Goal: Transaction & Acquisition: Purchase product/service

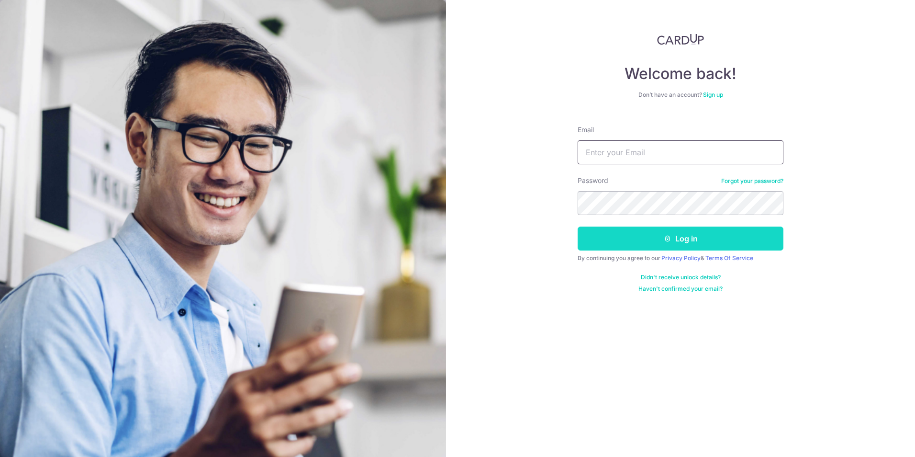
type input "[EMAIL_ADDRESS][DOMAIN_NAME]"
click at [673, 239] on button "Log in" at bounding box center [681, 238] width 206 height 24
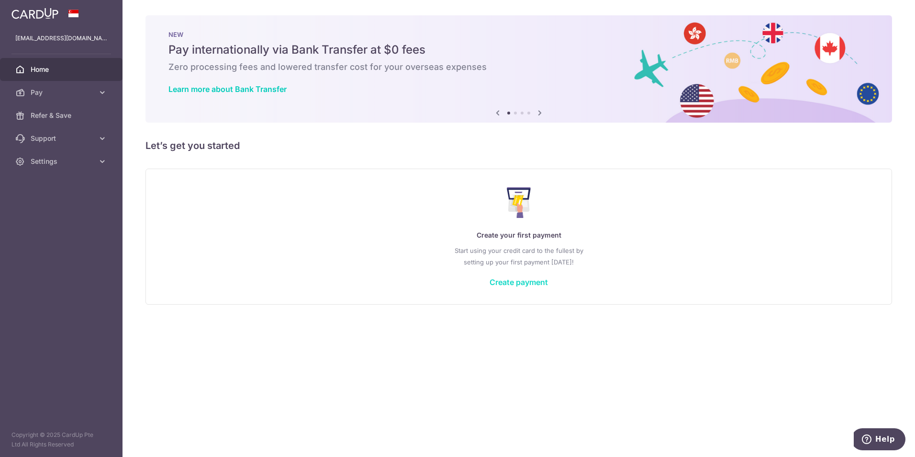
click at [526, 279] on link "Create payment" at bounding box center [519, 282] width 58 height 10
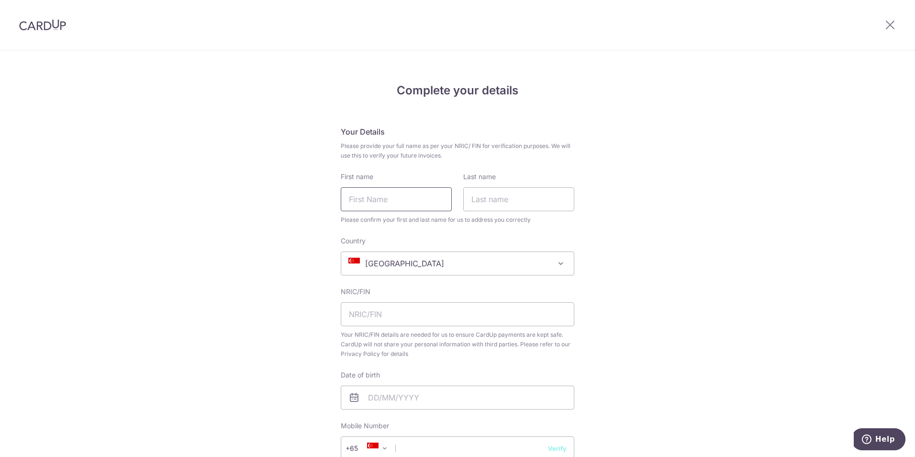
click at [385, 196] on input "First name" at bounding box center [396, 199] width 111 height 24
type input "v"
type input "VIASH"
type input "SHAH"
click at [373, 316] on input "text" at bounding box center [458, 314] width 234 height 24
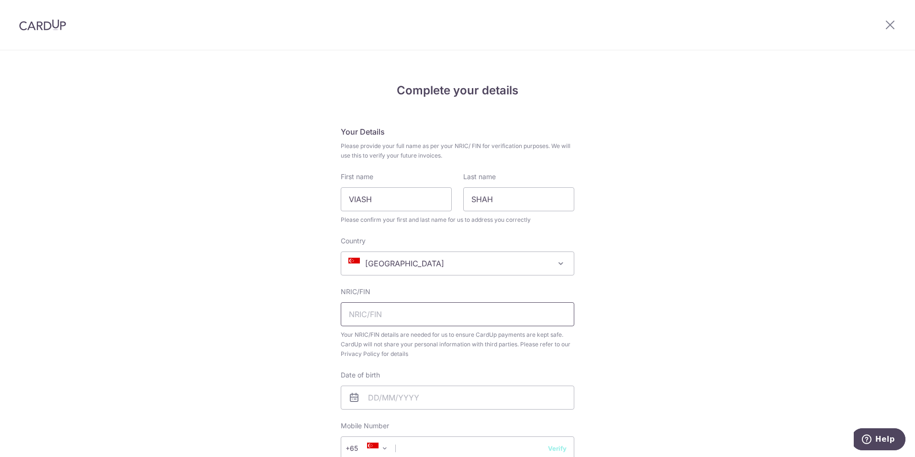
type input "G3873767N"
click at [424, 397] on input "text" at bounding box center [458, 397] width 234 height 24
type input "20/11/1981"
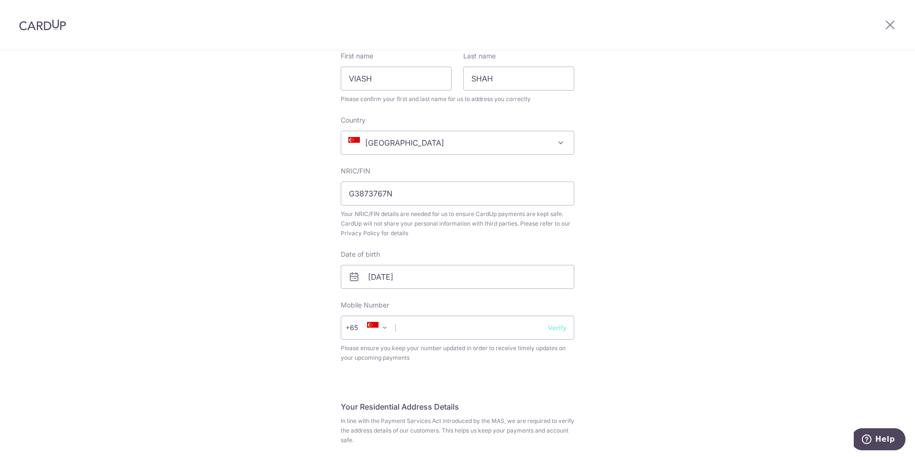
scroll to position [144, 0]
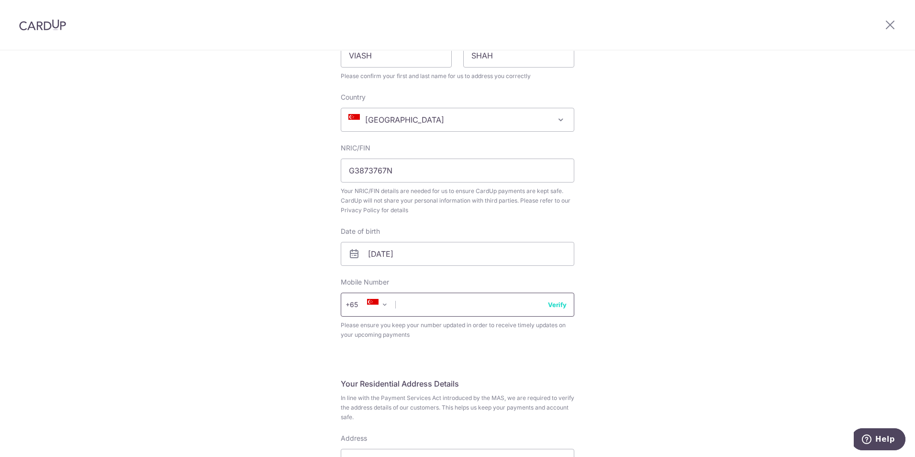
click at [417, 301] on input "text" at bounding box center [458, 304] width 234 height 24
type input "98386935"
click at [239, 304] on div "Complete your details Your Details Please provide your full name as per your NR…" at bounding box center [457, 438] width 915 height 1062
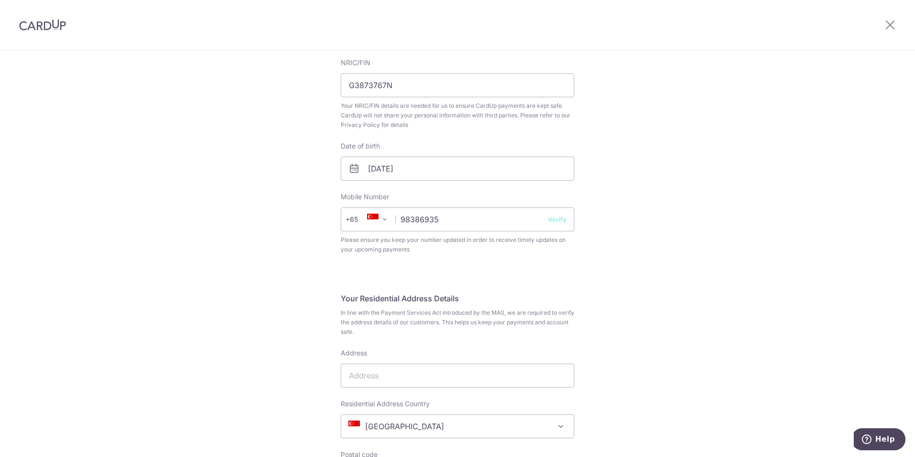
scroll to position [287, 0]
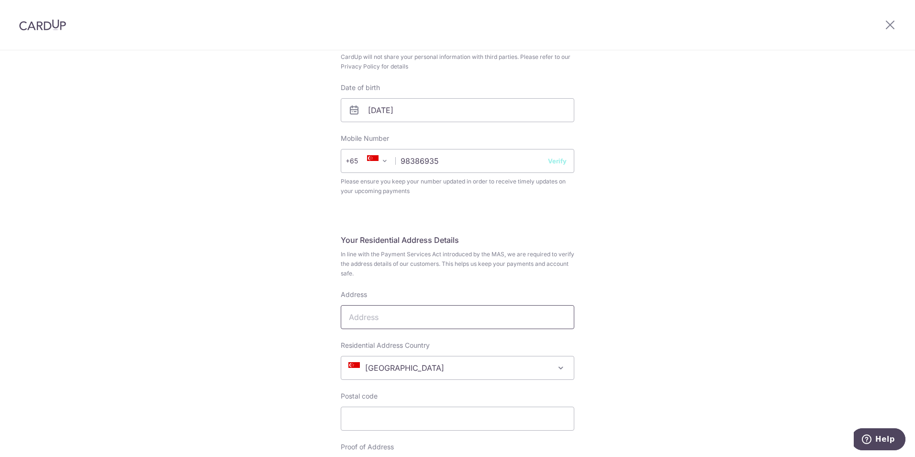
click at [390, 311] on input "Address" at bounding box center [458, 317] width 234 height 24
type input "93 Hillview Avenue"
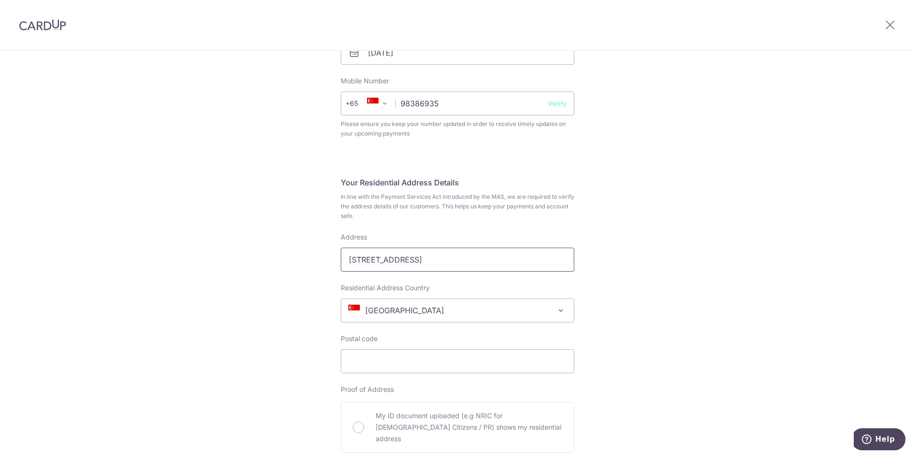
scroll to position [393, 0]
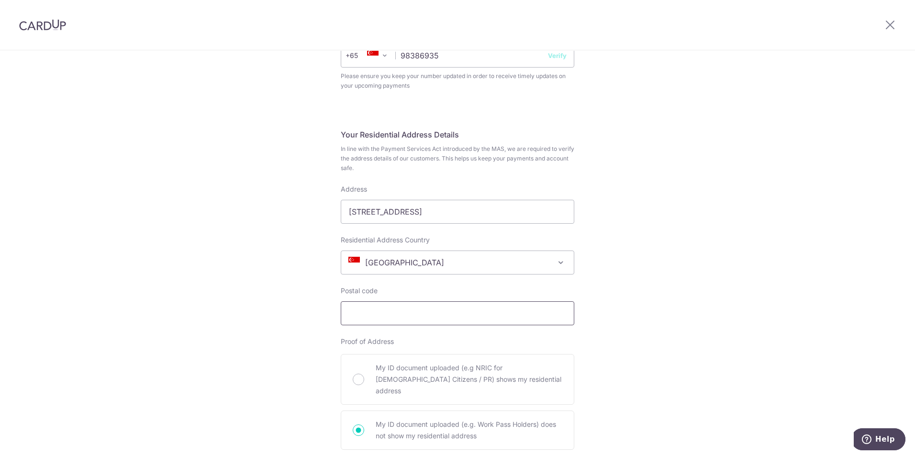
click at [461, 314] on input "Postal code" at bounding box center [458, 313] width 234 height 24
type input "669626"
click at [227, 294] on div "Complete your details Your Details Please provide your full name as per your NR…" at bounding box center [457, 189] width 915 height 1062
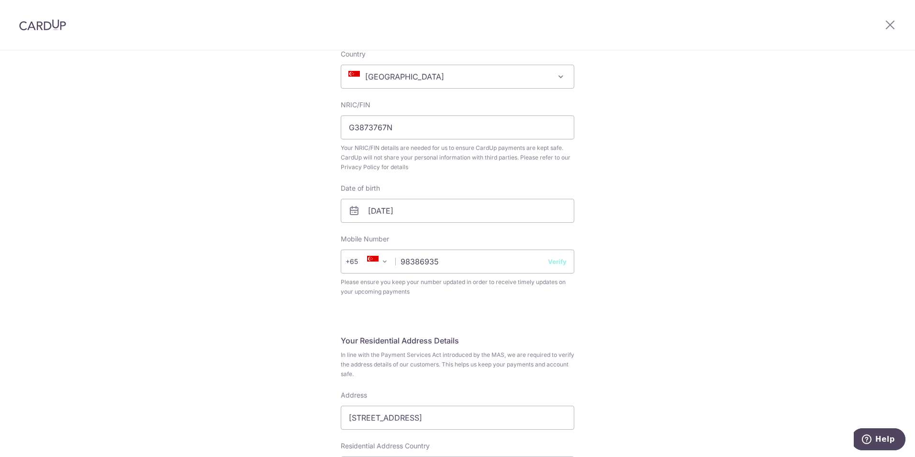
scroll to position [191, 0]
click at [556, 261] on button "Verify" at bounding box center [557, 257] width 19 height 10
click at [557, 257] on button "Verify" at bounding box center [557, 257] width 19 height 10
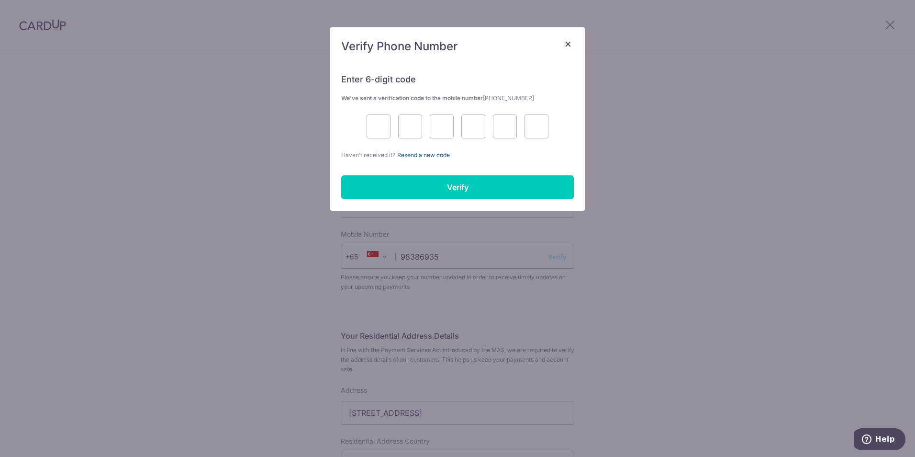
click at [438, 156] on link "Resend a new code" at bounding box center [423, 154] width 53 height 7
click at [381, 128] on input "text" at bounding box center [379, 126] width 24 height 24
type input "5"
type input "9"
type input "7"
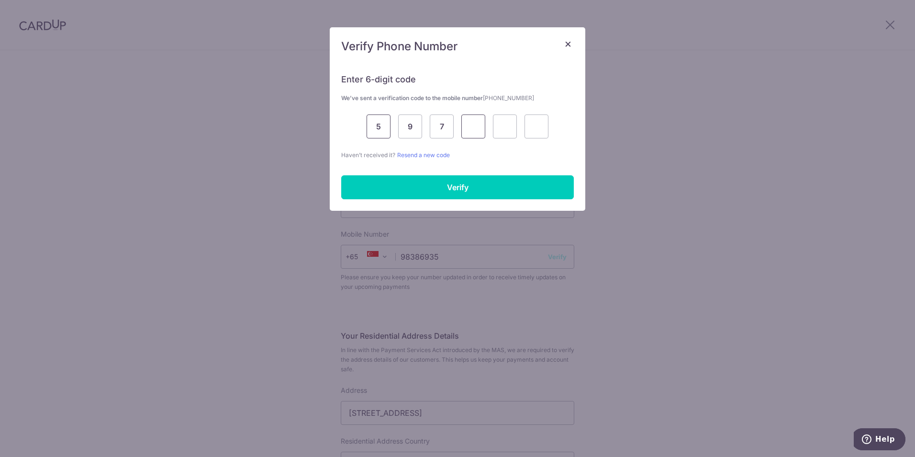
type input "2"
type input "0"
type input "4"
type input "5"
type input "9"
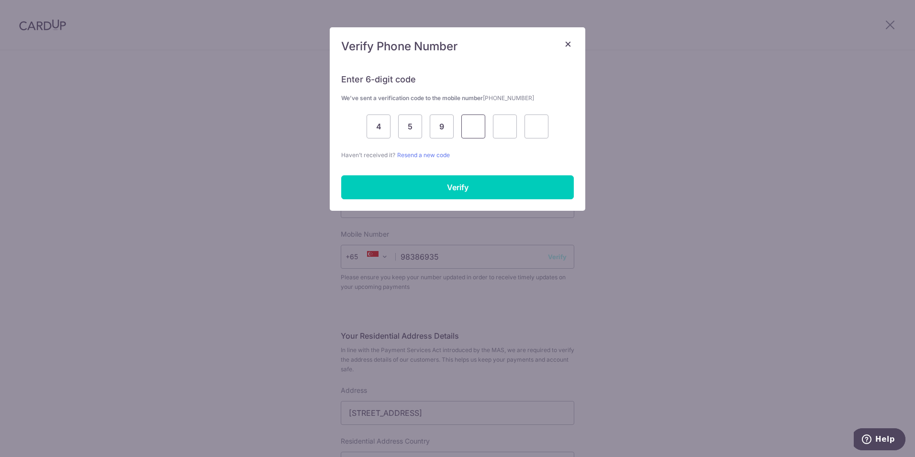
type input "7"
type input "2"
type input "0"
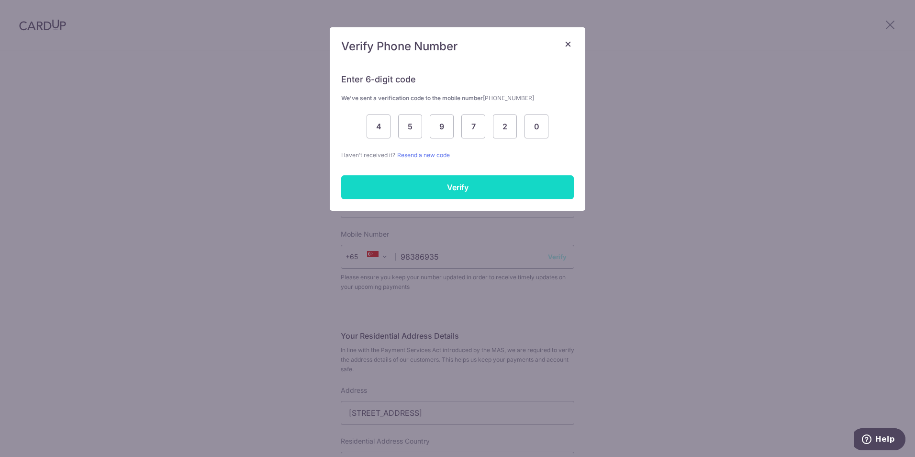
click at [463, 187] on input "Verify" at bounding box center [457, 187] width 233 height 24
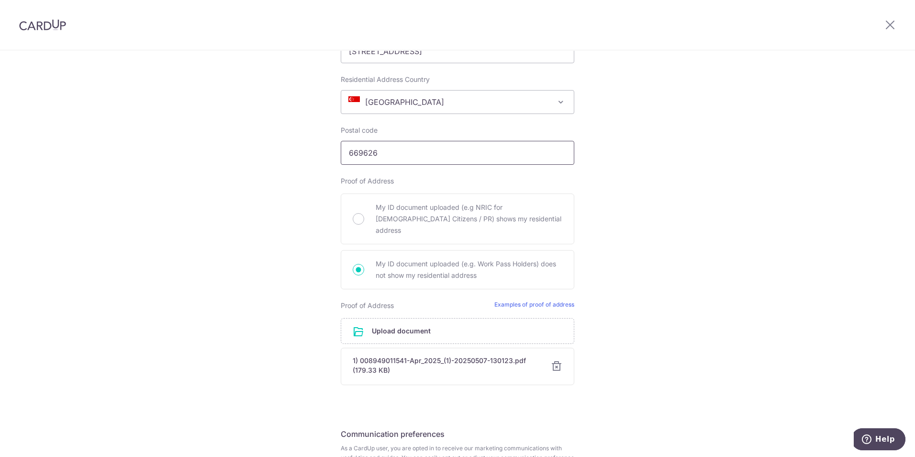
scroll to position [645, 0]
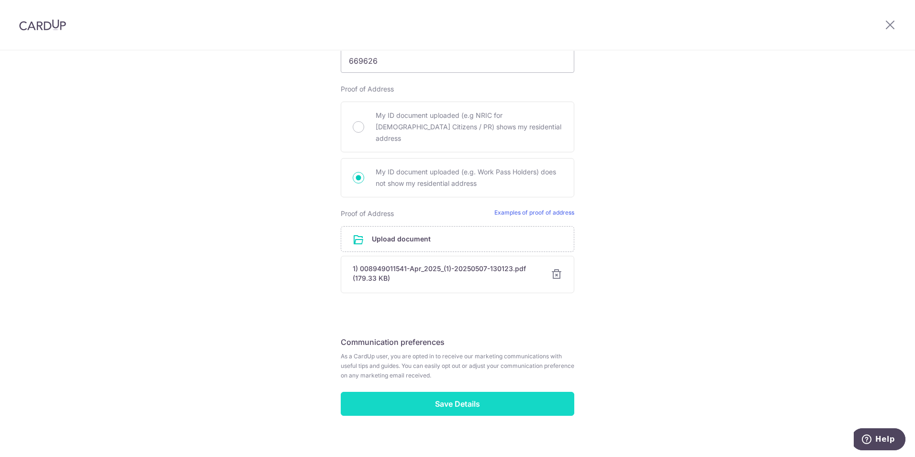
click at [463, 393] on input "Save Details" at bounding box center [458, 404] width 234 height 24
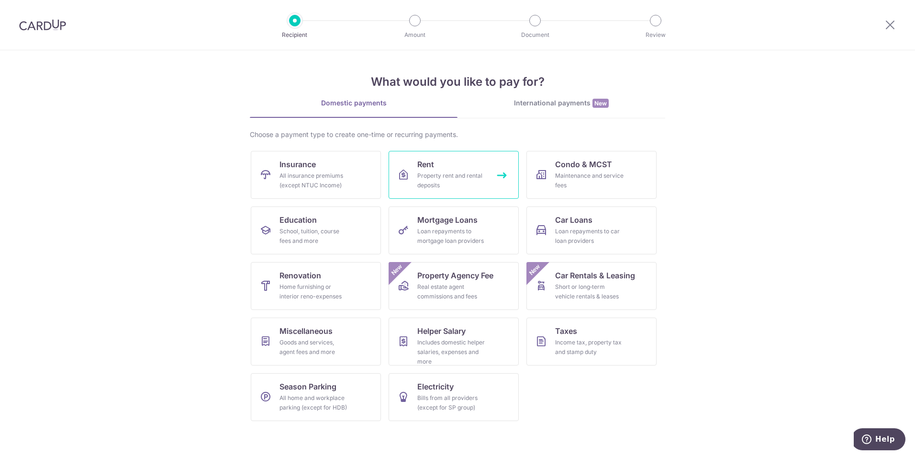
click at [471, 185] on div "Property rent and rental deposits" at bounding box center [451, 180] width 69 height 19
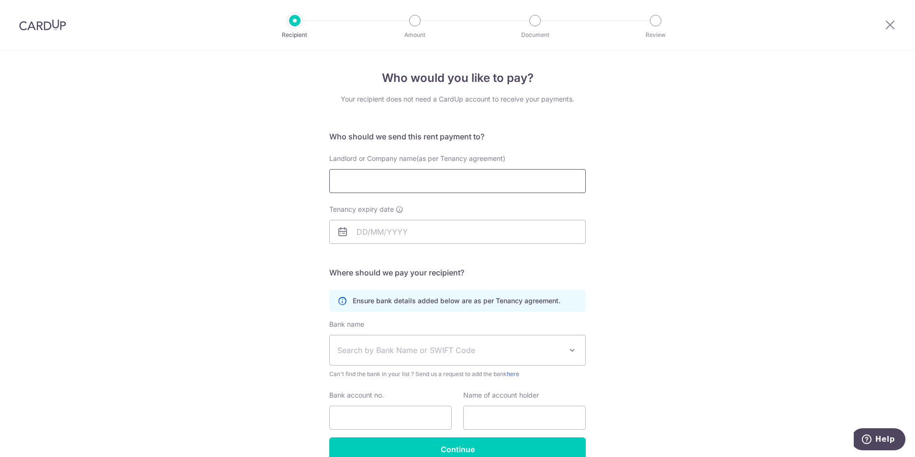
click at [413, 187] on input "Landlord or Company name(as per Tenancy agreement)" at bounding box center [457, 181] width 257 height 24
click at [743, 187] on div "Who would you like to pay? Your recipient does not need a CardUp account to rec…" at bounding box center [457, 278] width 915 height 456
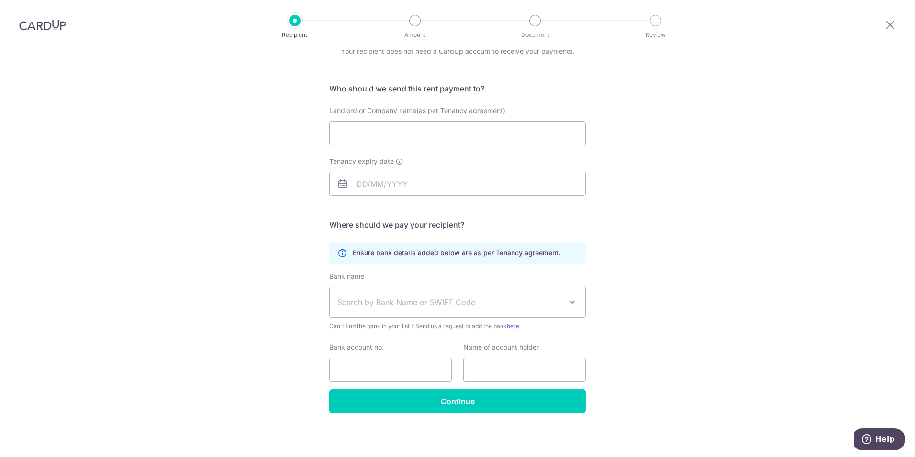
scroll to position [49, 0]
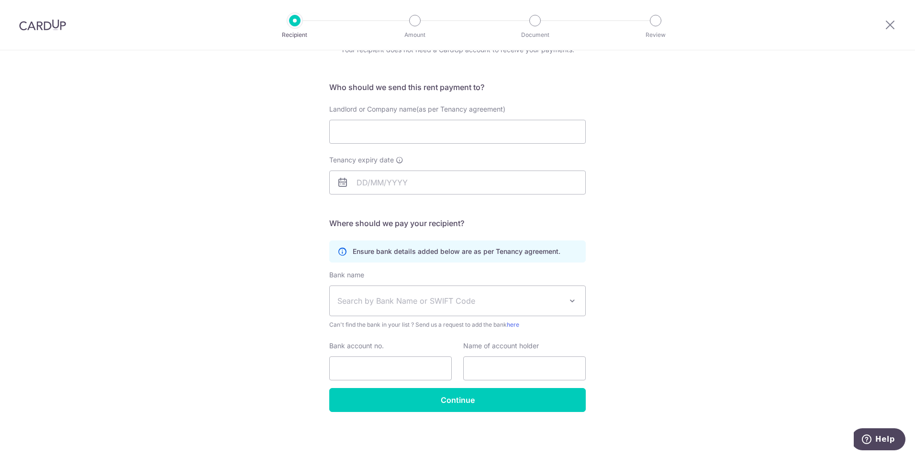
click at [571, 300] on span at bounding box center [572, 300] width 11 height 11
click at [707, 294] on div "Who would you like to pay? Your recipient does not need a CardUp account to rec…" at bounding box center [457, 229] width 915 height 456
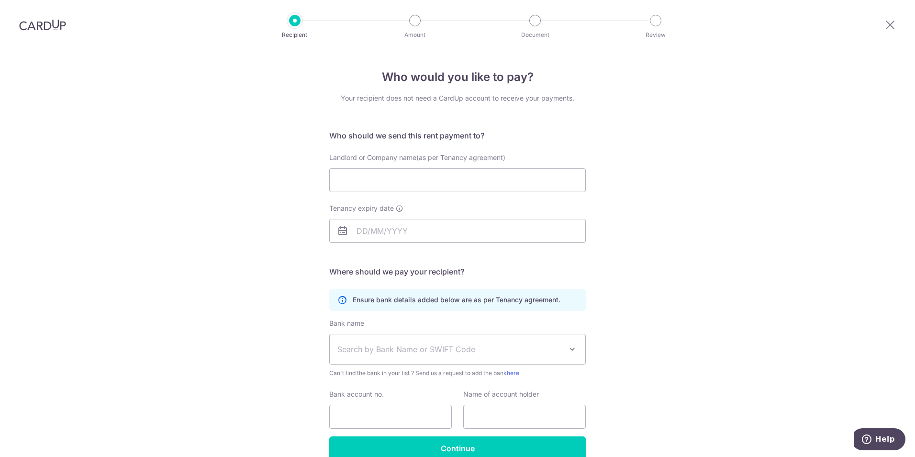
scroll to position [0, 0]
click at [430, 181] on input "Landlord or Company name(as per Tenancy agreement)" at bounding box center [457, 181] width 257 height 24
type input "l"
type input "LIM BEE YEN"
click at [442, 233] on input "Tenancy expiry date" at bounding box center [457, 232] width 257 height 24
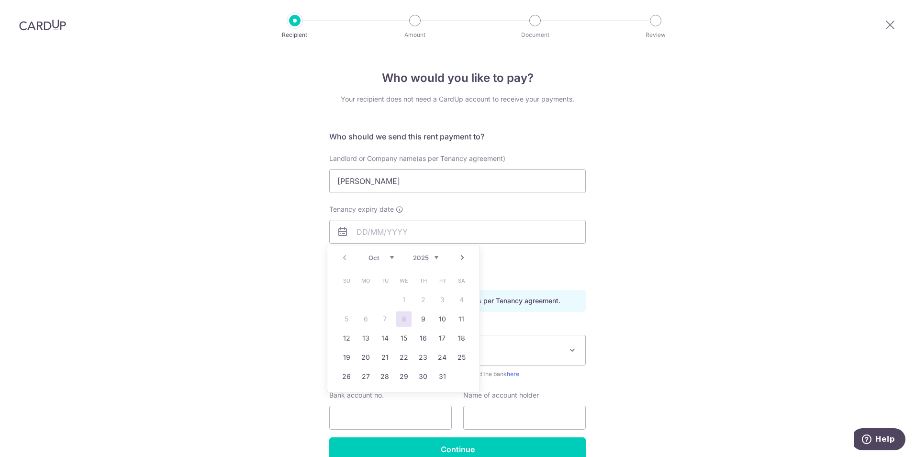
click at [437, 259] on select "2025 2026 2027 2028 2029 2030 2031 2032 2033 2034 2035" at bounding box center [425, 258] width 25 height 8
click at [386, 257] on select "Jan Feb Mar Apr May Jun Jul Aug Sep Oct Nov Dec" at bounding box center [381, 258] width 25 height 8
click at [463, 301] on link "6" at bounding box center [461, 299] width 15 height 15
type input "[DATE]"
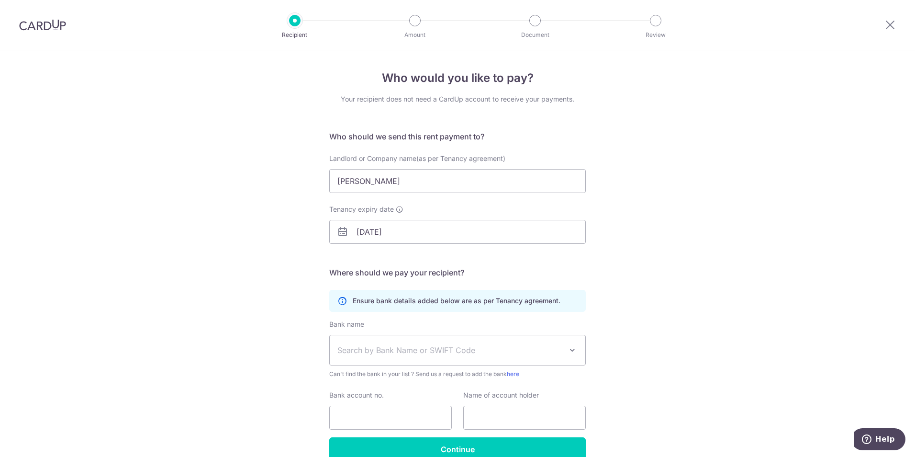
scroll to position [48, 0]
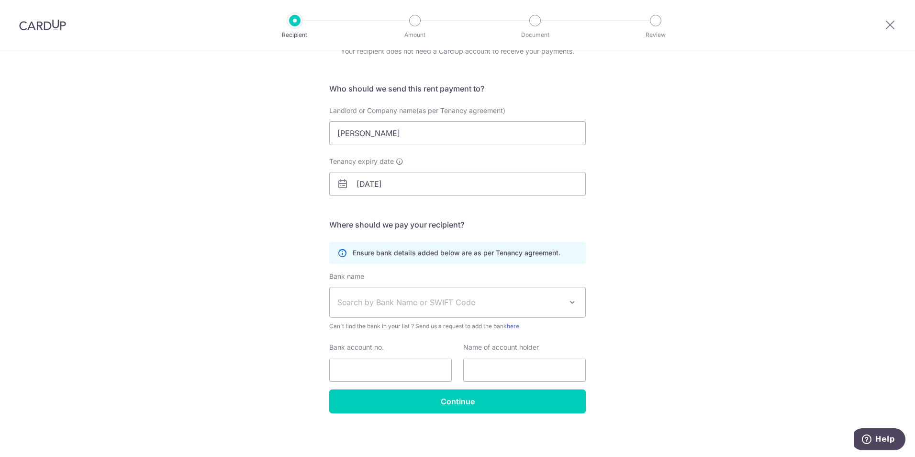
click at [426, 304] on span "Search by Bank Name or SWIFT Code" at bounding box center [449, 301] width 225 height 11
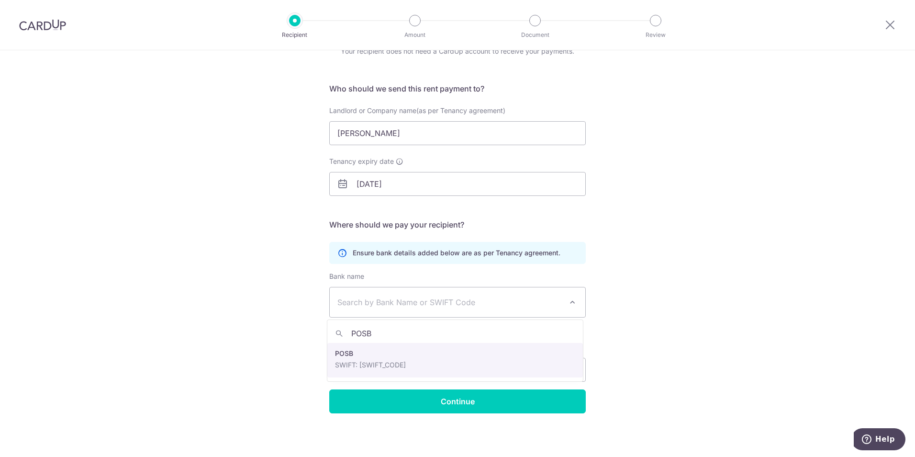
type input "POSB"
select select "19"
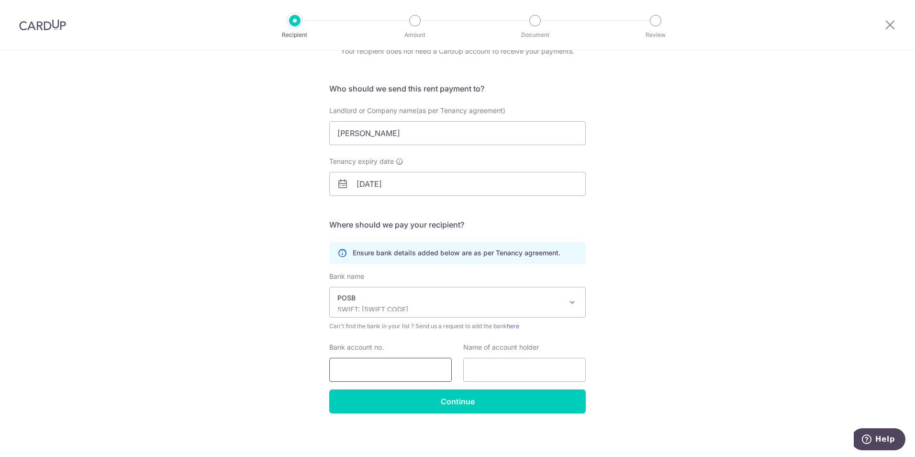
click at [412, 367] on input "Bank account no." at bounding box center [390, 370] width 123 height 24
type input "003264602"
click at [474, 368] on input "text" at bounding box center [524, 370] width 123 height 24
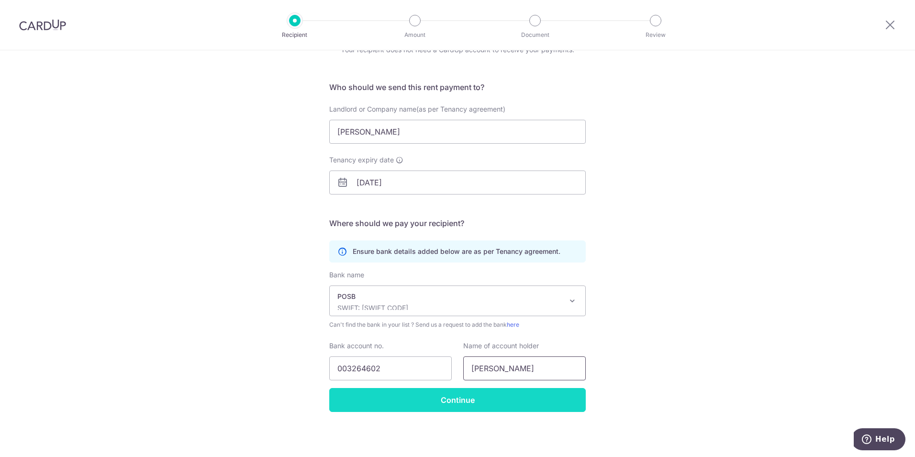
type input "LIM BEE YEN"
click at [475, 399] on input "Continue" at bounding box center [457, 400] width 257 height 24
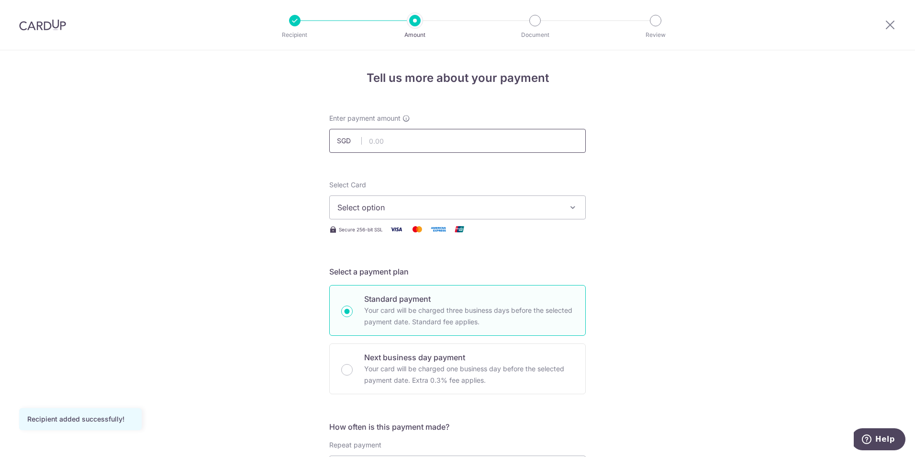
click at [370, 137] on input "text" at bounding box center [457, 141] width 257 height 24
type input "4,050.00"
click at [521, 207] on span "Select option" at bounding box center [448, 207] width 223 height 11
click at [486, 235] on span "Add credit card" at bounding box center [466, 234] width 223 height 10
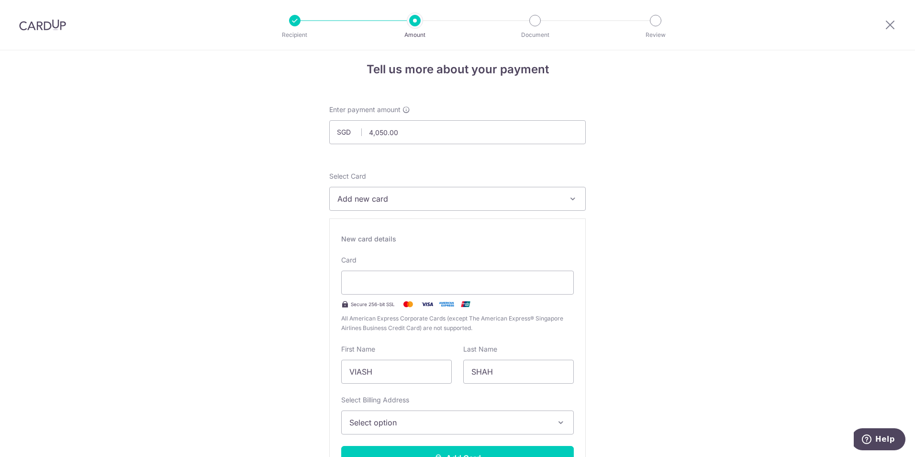
scroll to position [4, 0]
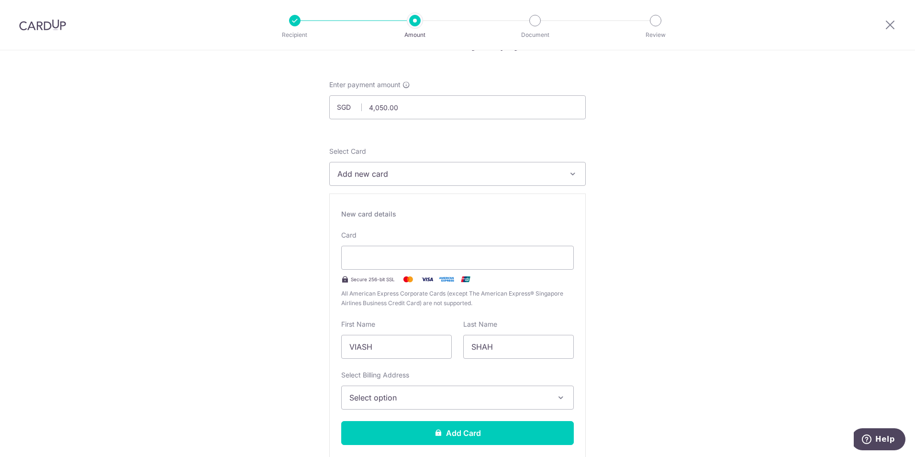
scroll to position [196, 0]
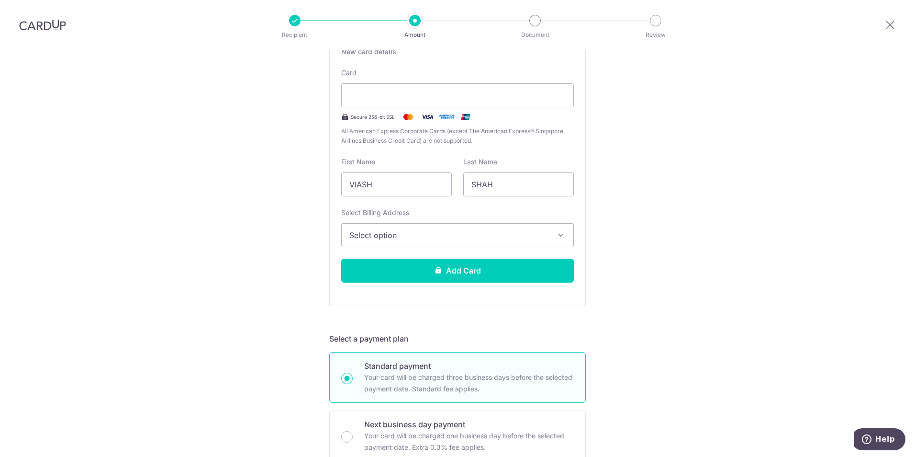
click at [486, 232] on span "Select option" at bounding box center [448, 234] width 199 height 11
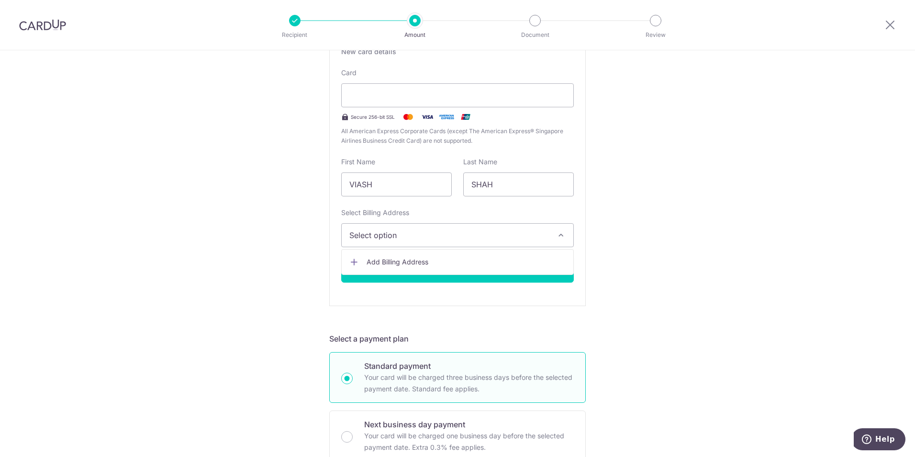
click at [648, 223] on div "Tell us more about your payment Enter payment amount SGD 4,050.00 4050.00 Recip…" at bounding box center [457, 418] width 915 height 1129
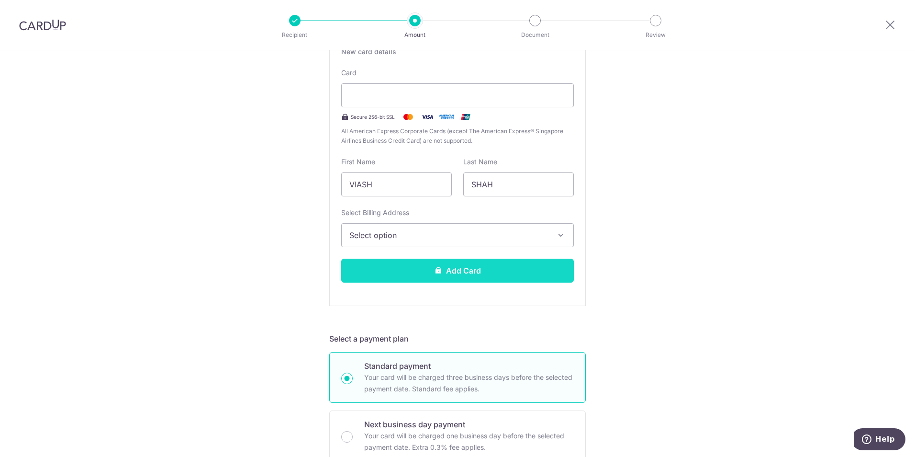
click at [453, 268] on button "Add Card" at bounding box center [457, 270] width 233 height 24
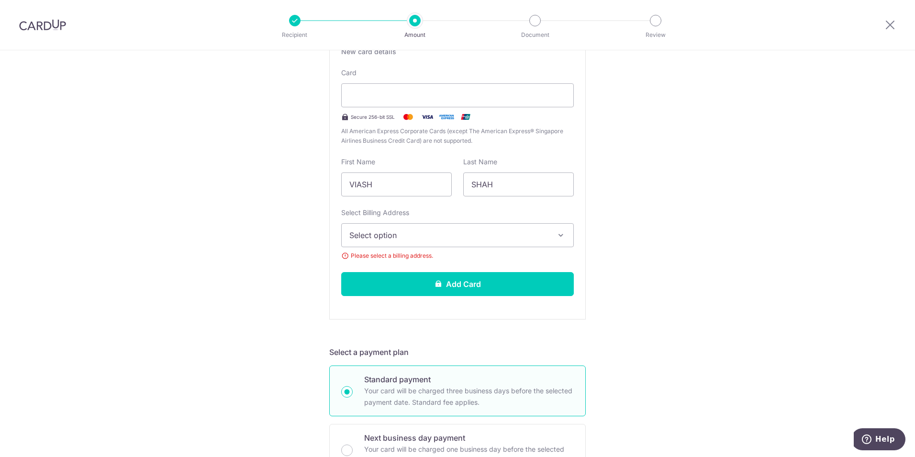
click at [446, 242] on button "Select option" at bounding box center [457, 235] width 233 height 24
click at [446, 258] on span "Add Billing Address" at bounding box center [466, 262] width 199 height 10
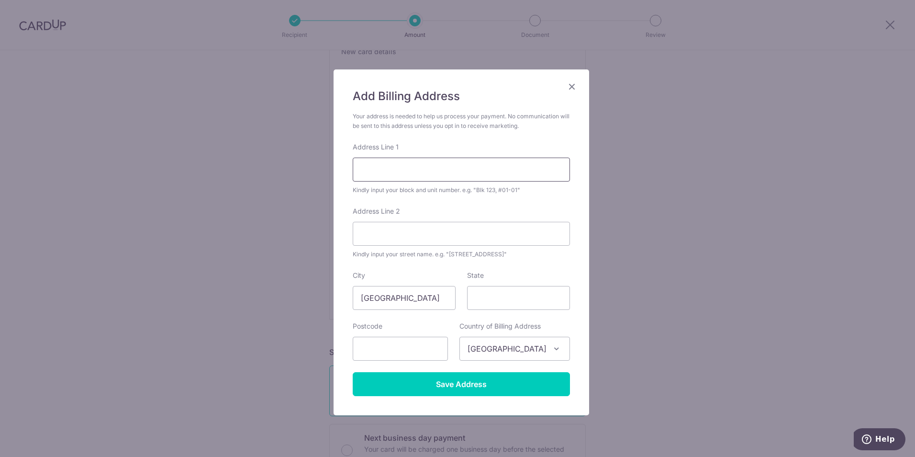
click at [428, 172] on input "Address Line 1" at bounding box center [461, 169] width 217 height 24
type input "[STREET_ADDRESS]"
type input "08-24, the petals"
type input "669626"
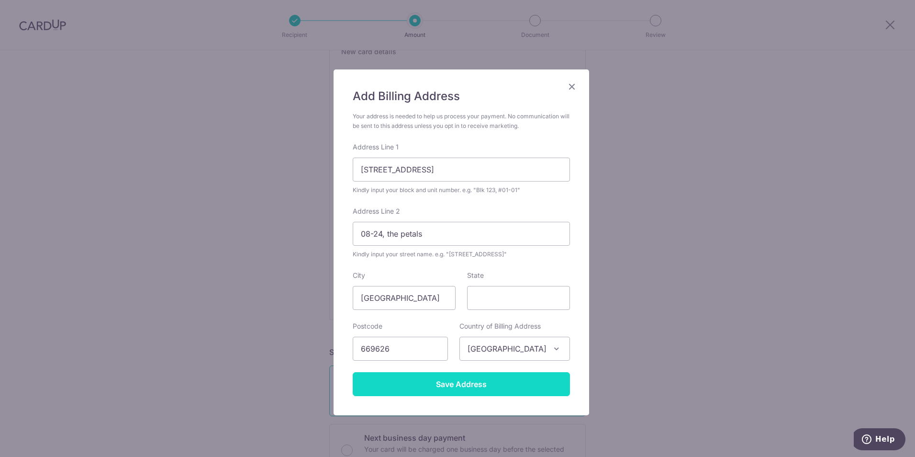
click at [479, 384] on input "Save Address" at bounding box center [461, 384] width 217 height 24
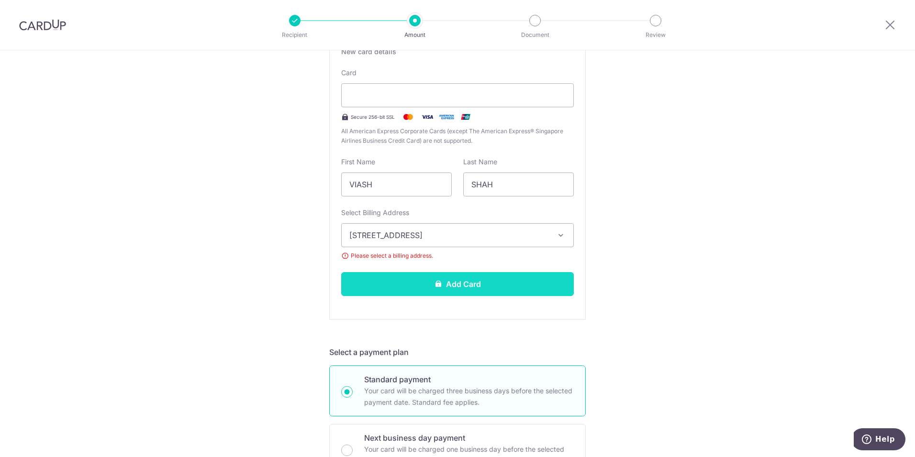
click at [452, 286] on button "Add Card" at bounding box center [457, 284] width 233 height 24
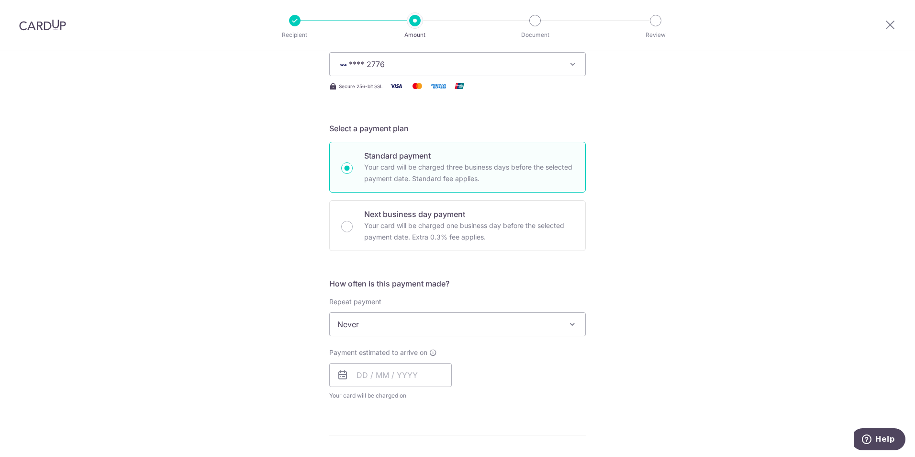
scroll to position [144, 0]
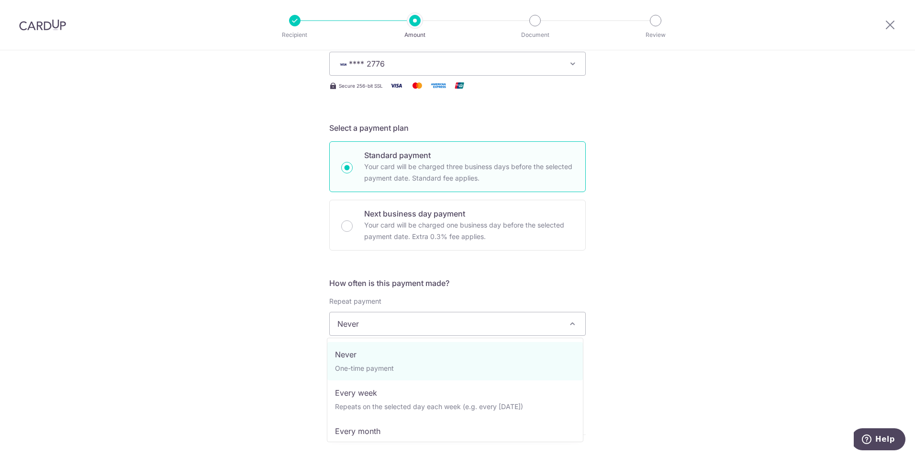
click at [431, 324] on span "Never" at bounding box center [458, 323] width 256 height 23
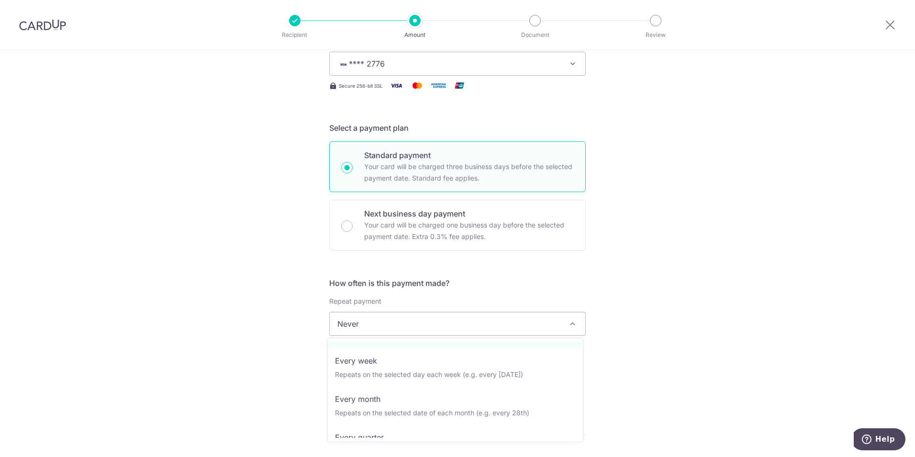
scroll to position [48, 0]
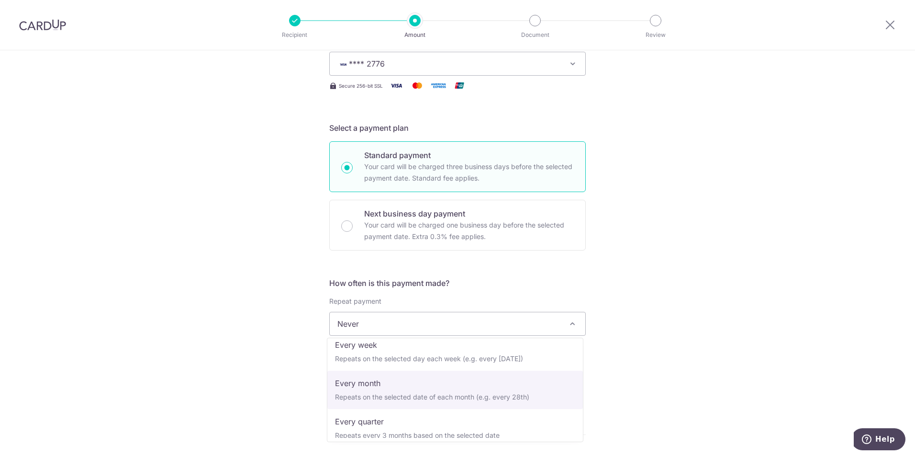
select select "3"
type input "06/02/2027"
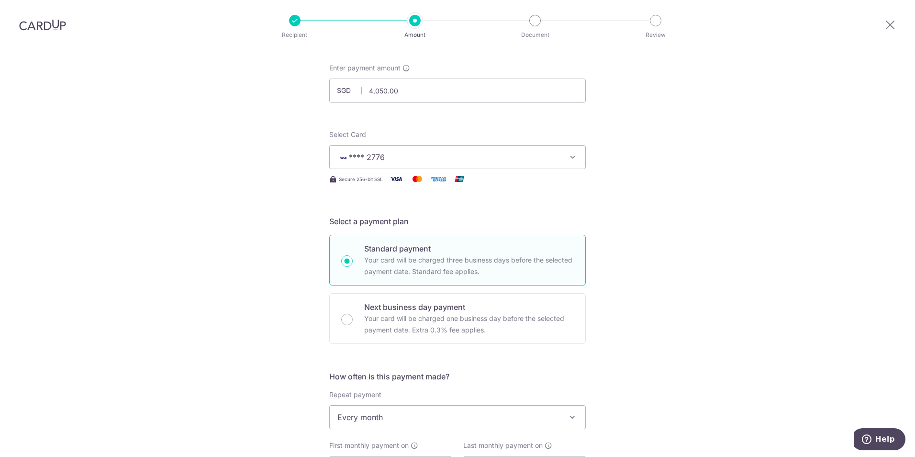
scroll to position [0, 0]
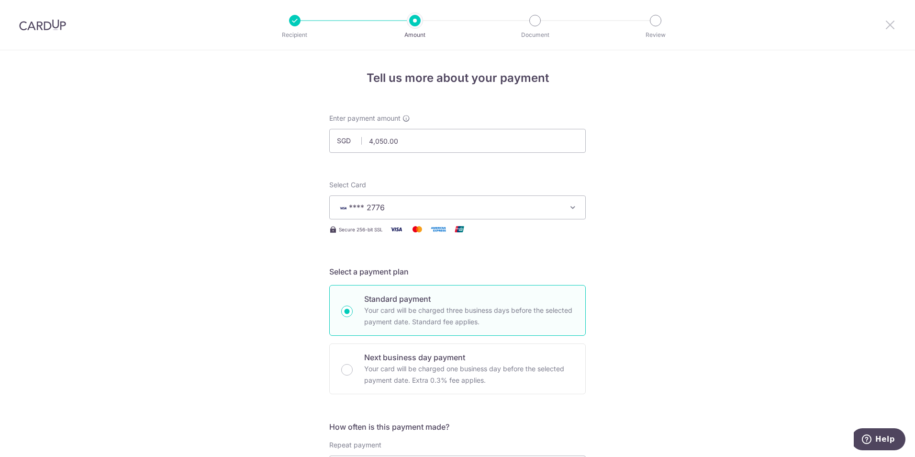
click at [890, 24] on icon at bounding box center [890, 25] width 11 height 12
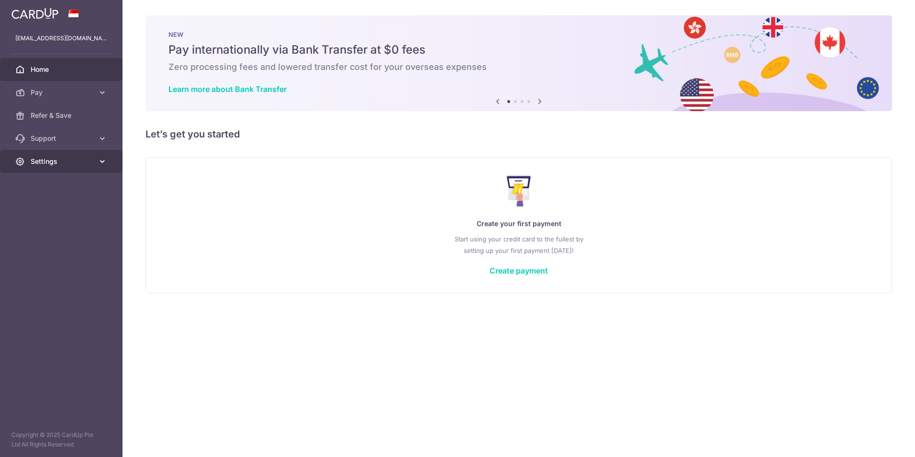
click at [76, 162] on span "Settings" at bounding box center [62, 162] width 63 height 10
click at [60, 184] on span "Account" at bounding box center [62, 185] width 63 height 10
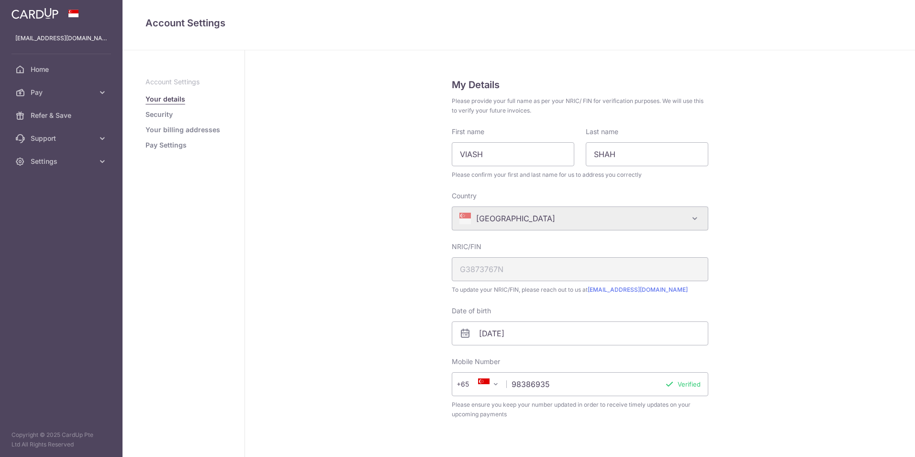
click at [178, 147] on link "Pay Settings" at bounding box center [166, 145] width 41 height 10
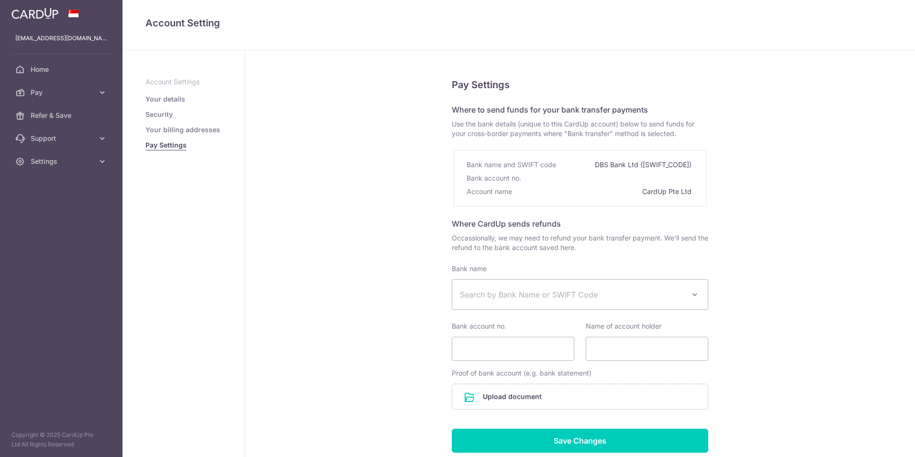
select select
click at [60, 139] on span "Support" at bounding box center [62, 139] width 63 height 10
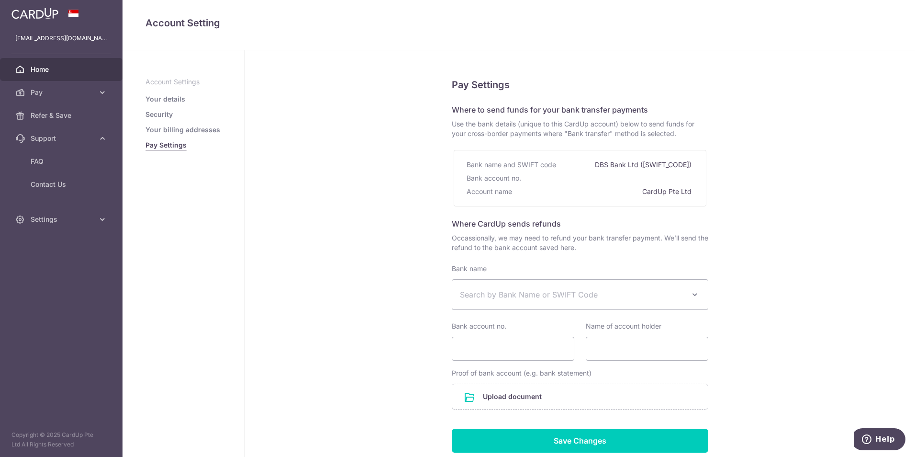
click at [47, 72] on span "Home" at bounding box center [62, 70] width 63 height 10
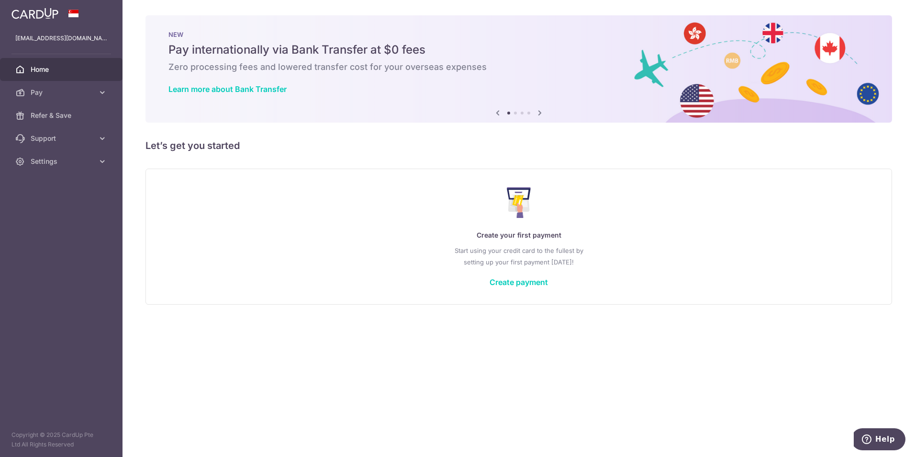
click at [34, 67] on span "Home" at bounding box center [62, 70] width 63 height 10
click at [51, 91] on span "Pay" at bounding box center [62, 93] width 63 height 10
click at [60, 158] on span "Cards" at bounding box center [62, 162] width 63 height 10
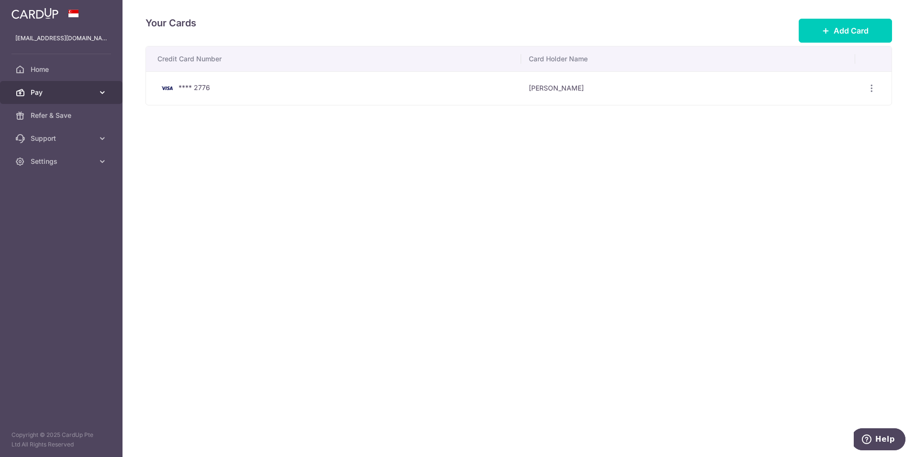
click at [46, 95] on span "Pay" at bounding box center [62, 93] width 63 height 10
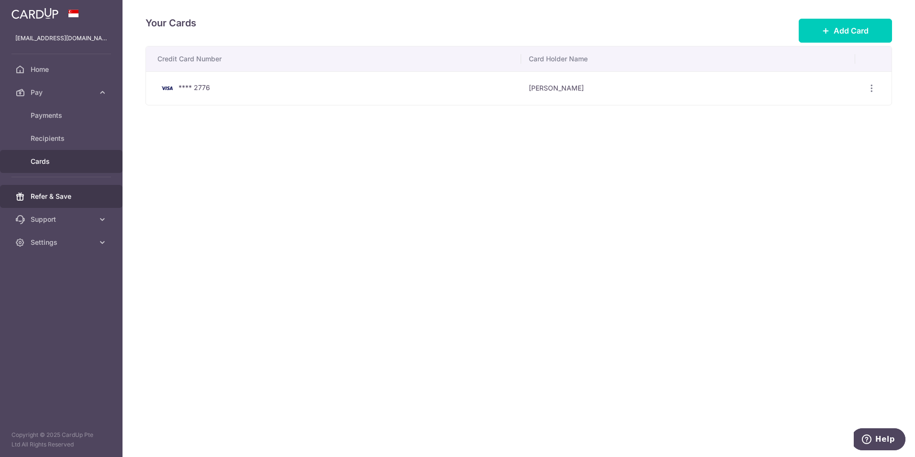
click at [62, 196] on span "Refer & Save" at bounding box center [62, 196] width 63 height 10
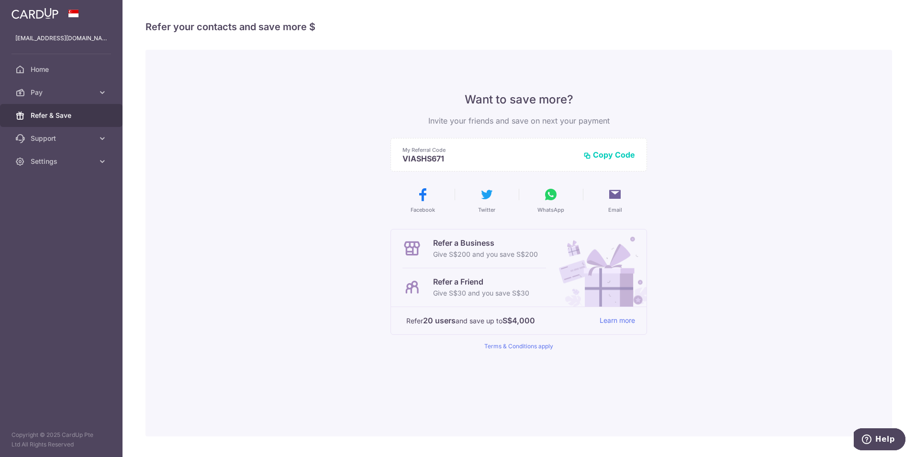
click at [34, 10] on img at bounding box center [34, 13] width 47 height 11
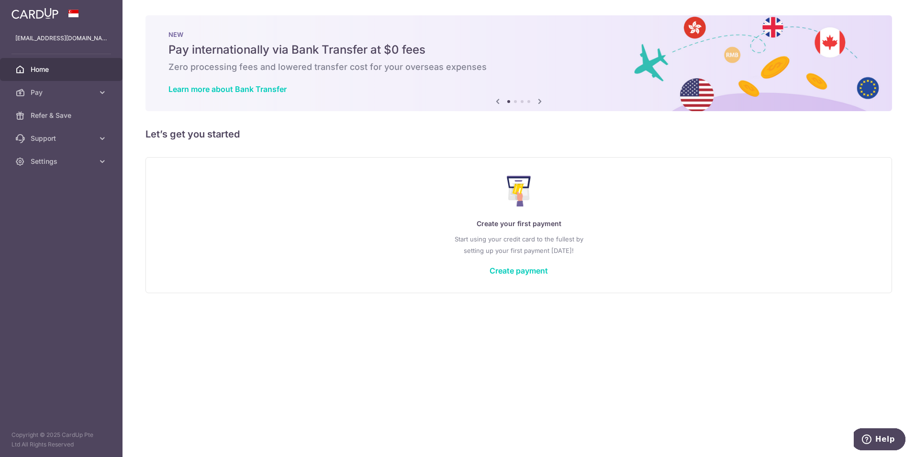
click at [539, 99] on icon at bounding box center [539, 101] width 11 height 12
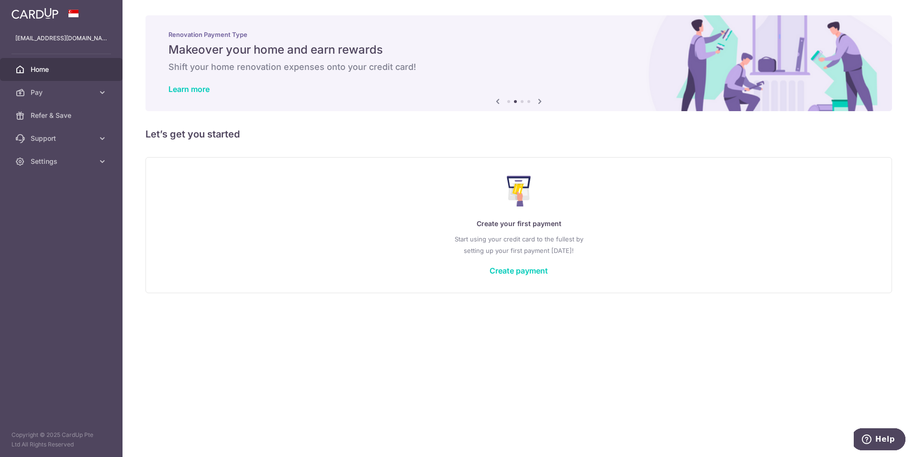
click at [539, 99] on icon at bounding box center [539, 101] width 11 height 12
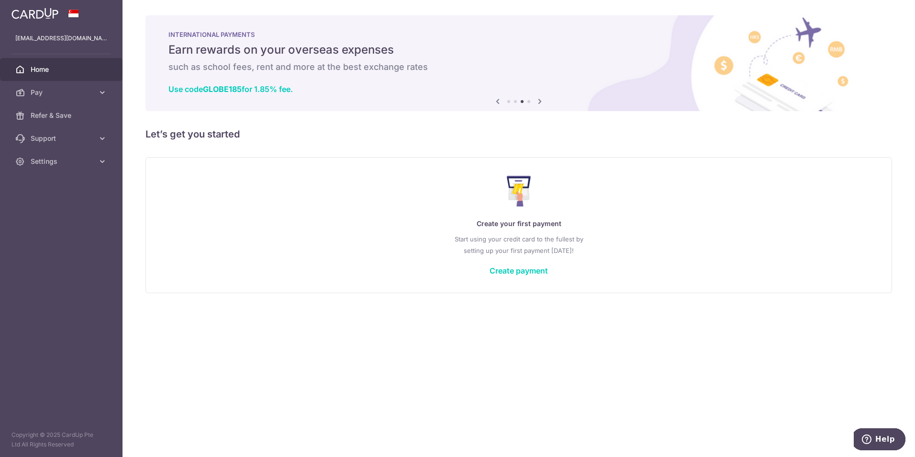
click at [539, 99] on icon at bounding box center [539, 101] width 11 height 12
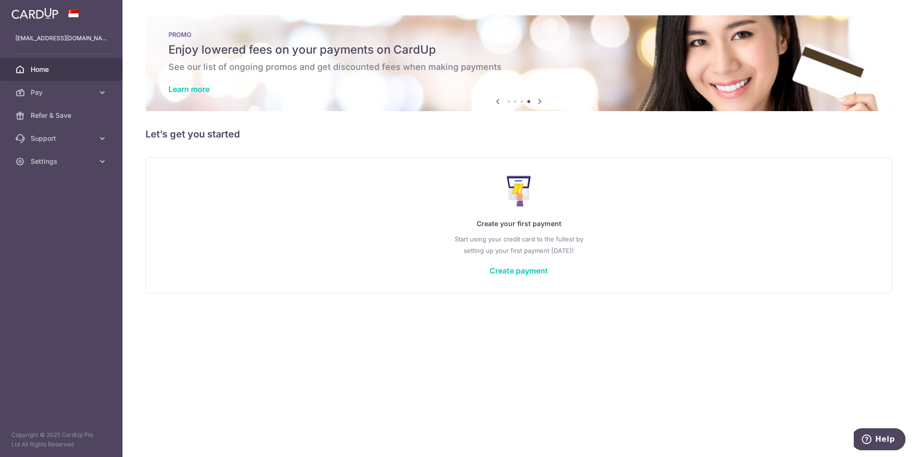
click at [539, 99] on icon at bounding box center [539, 101] width 11 height 12
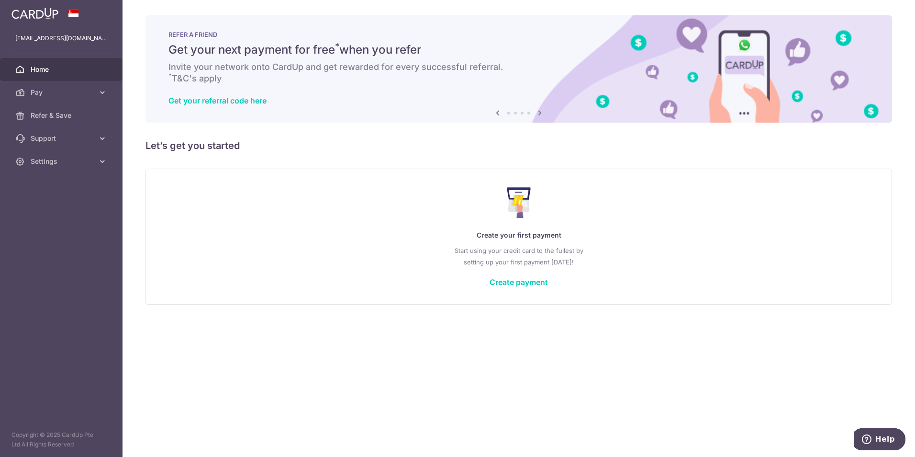
click at [540, 112] on icon at bounding box center [539, 113] width 11 height 12
